Goal: Check status: Check status

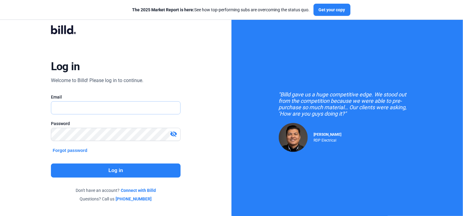
type input "[PERSON_NAME][EMAIL_ADDRESS][DOMAIN_NAME]"
click at [121, 168] on button "Log in" at bounding box center [116, 170] width 130 height 14
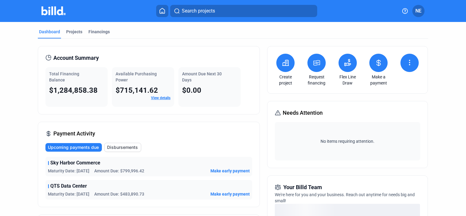
click at [151, 98] on link "View details" at bounding box center [161, 98] width 20 height 4
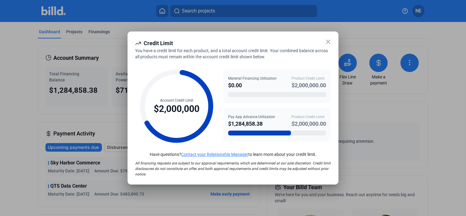
click at [326, 41] on icon at bounding box center [327, 41] width 7 height 7
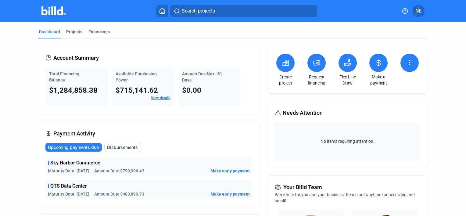
click at [116, 147] on span "Disbursements" at bounding box center [122, 147] width 31 height 6
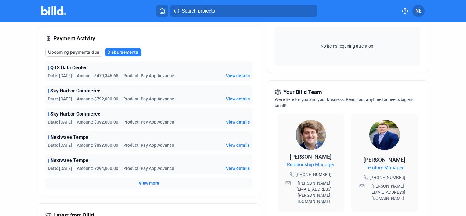
scroll to position [95, 0]
click at [78, 52] on span "Upcoming payments due" at bounding box center [73, 52] width 51 height 6
